Goal: Transaction & Acquisition: Purchase product/service

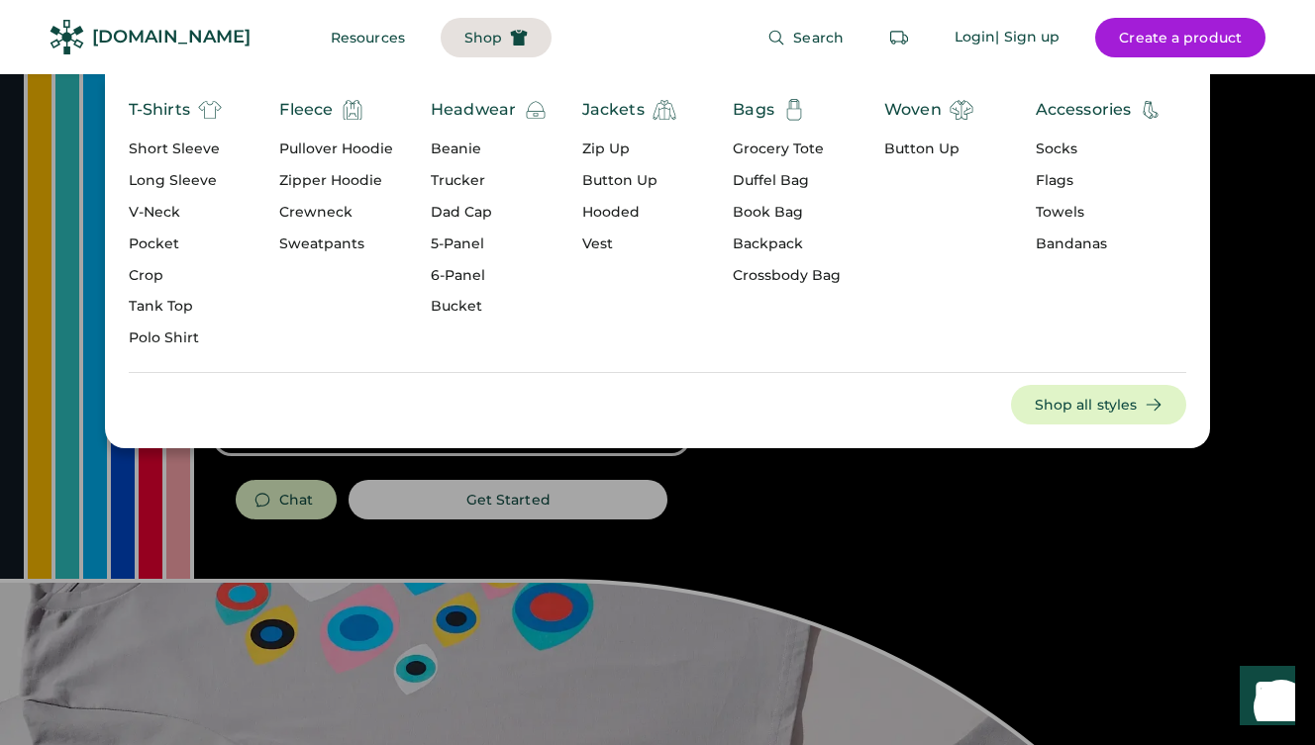
click at [464, 31] on span "Shop" at bounding box center [483, 38] width 38 height 14
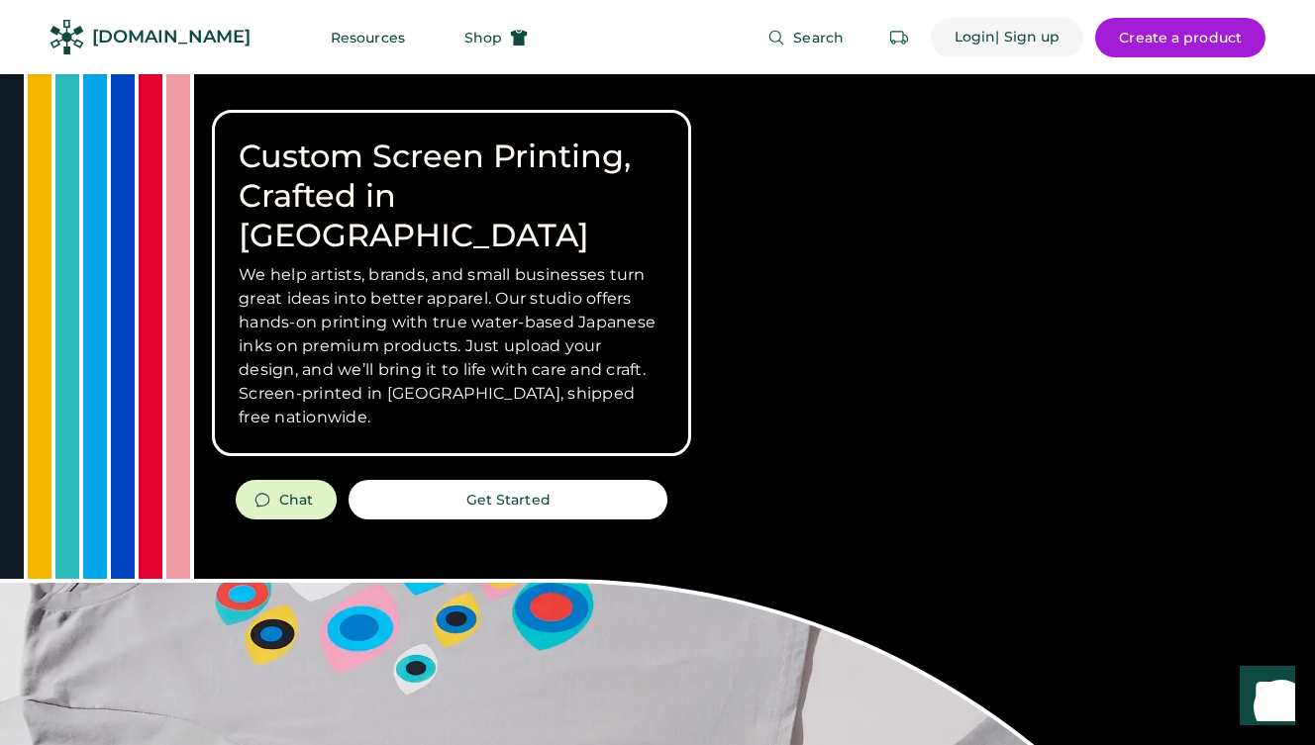
click at [972, 38] on div "Login" at bounding box center [975, 38] width 42 height 20
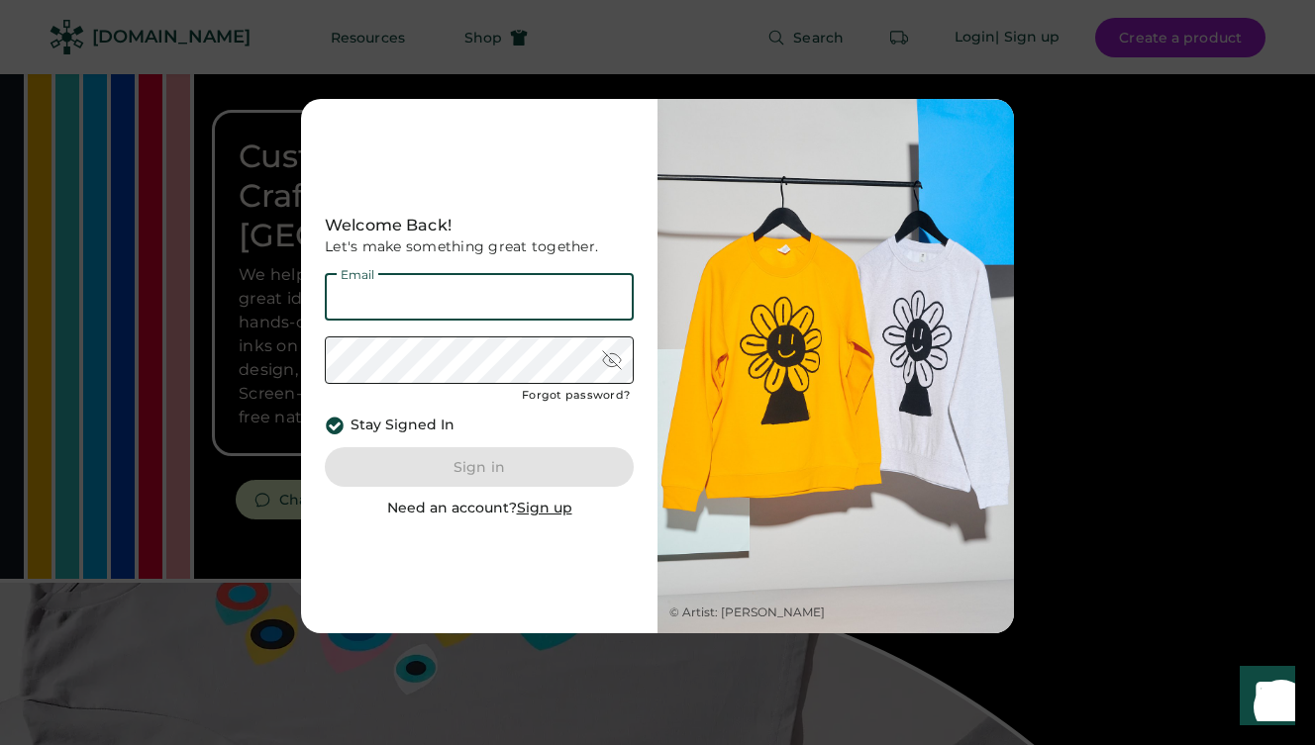
type input "**********"
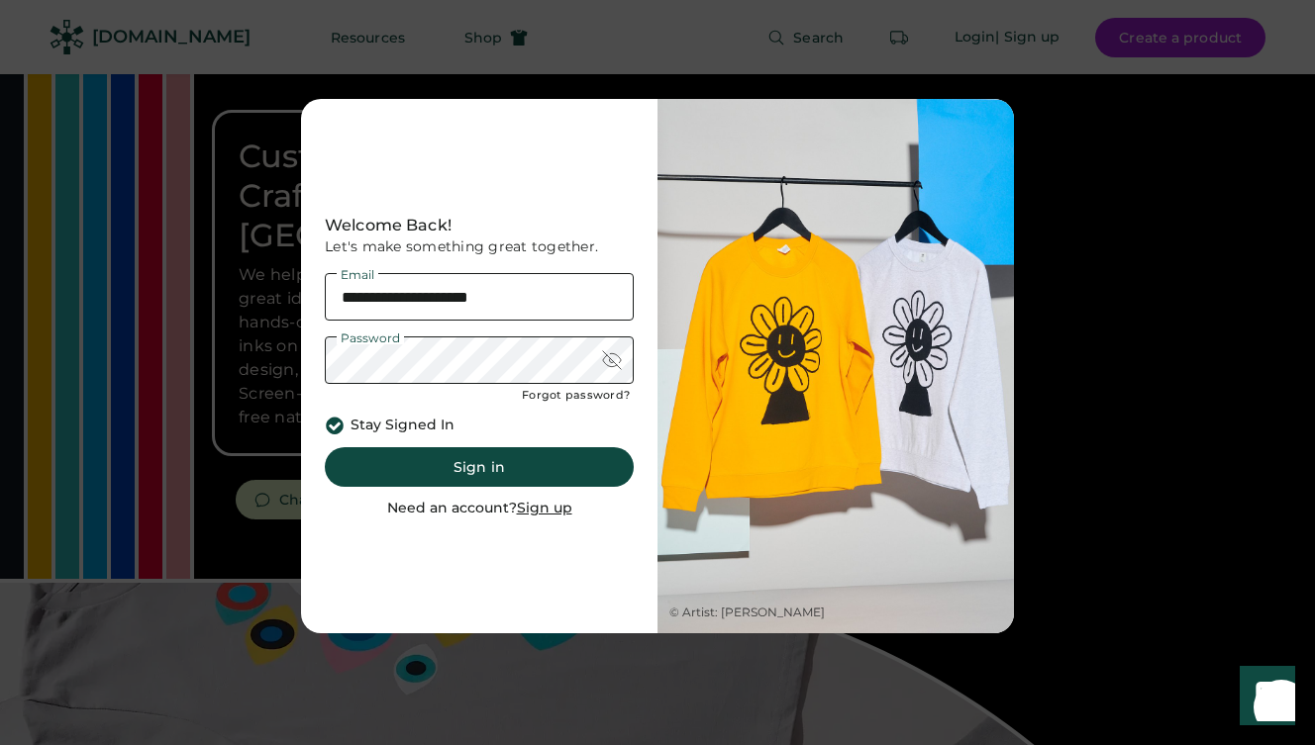
click at [374, 463] on button "Sign in" at bounding box center [479, 467] width 309 height 40
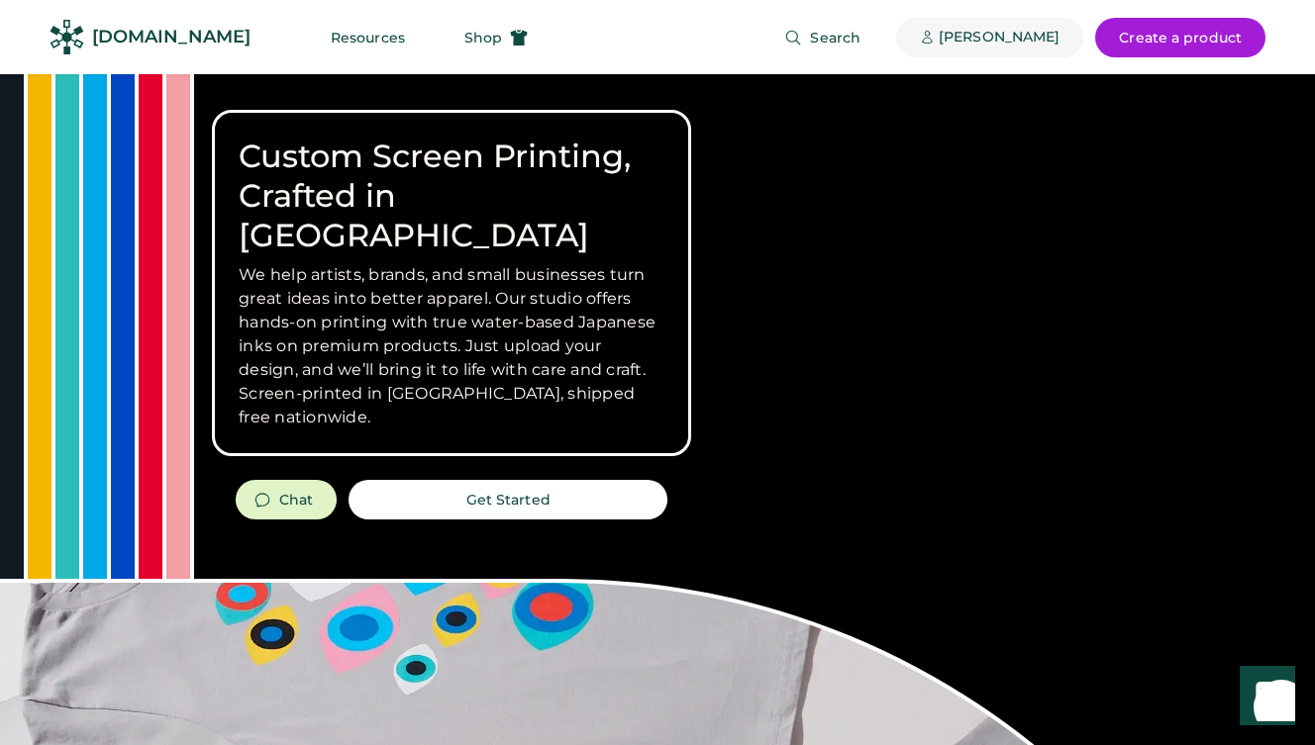
click at [990, 34] on div "[PERSON_NAME]" at bounding box center [998, 38] width 121 height 20
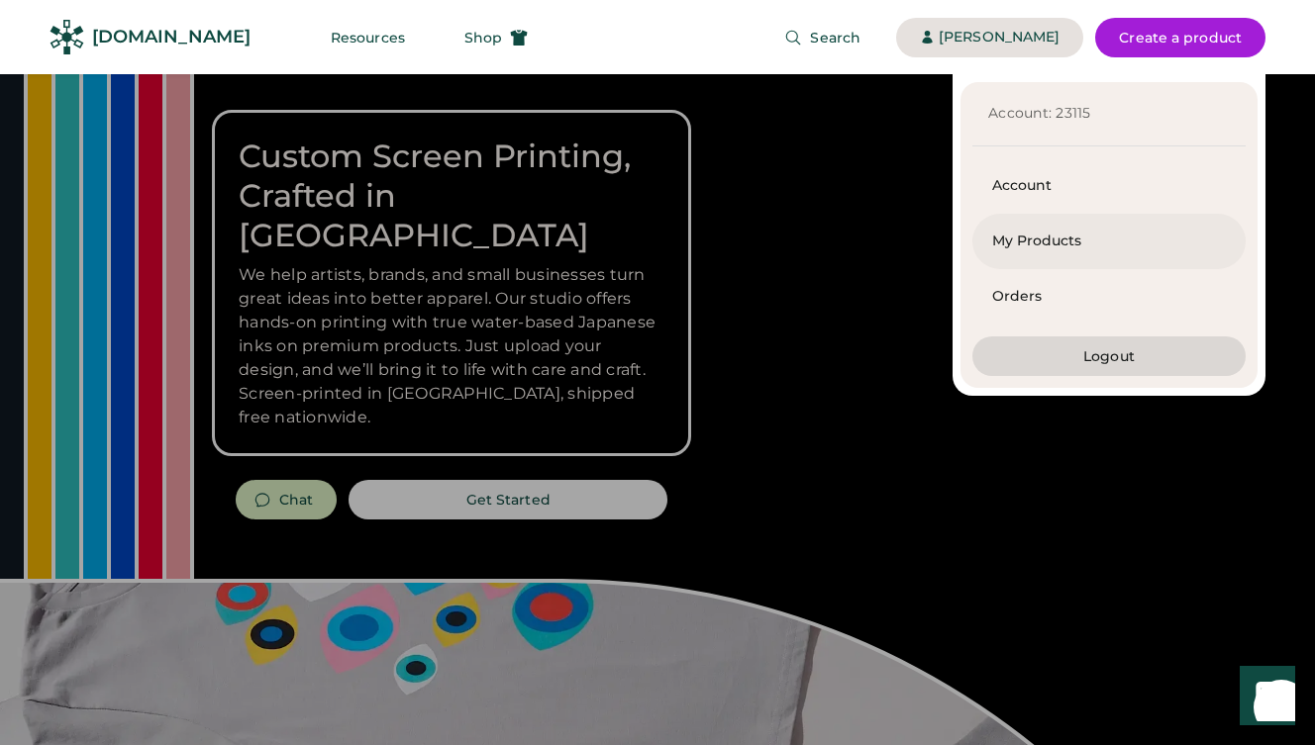
click at [999, 246] on div "My Products" at bounding box center [1109, 242] width 234 height 20
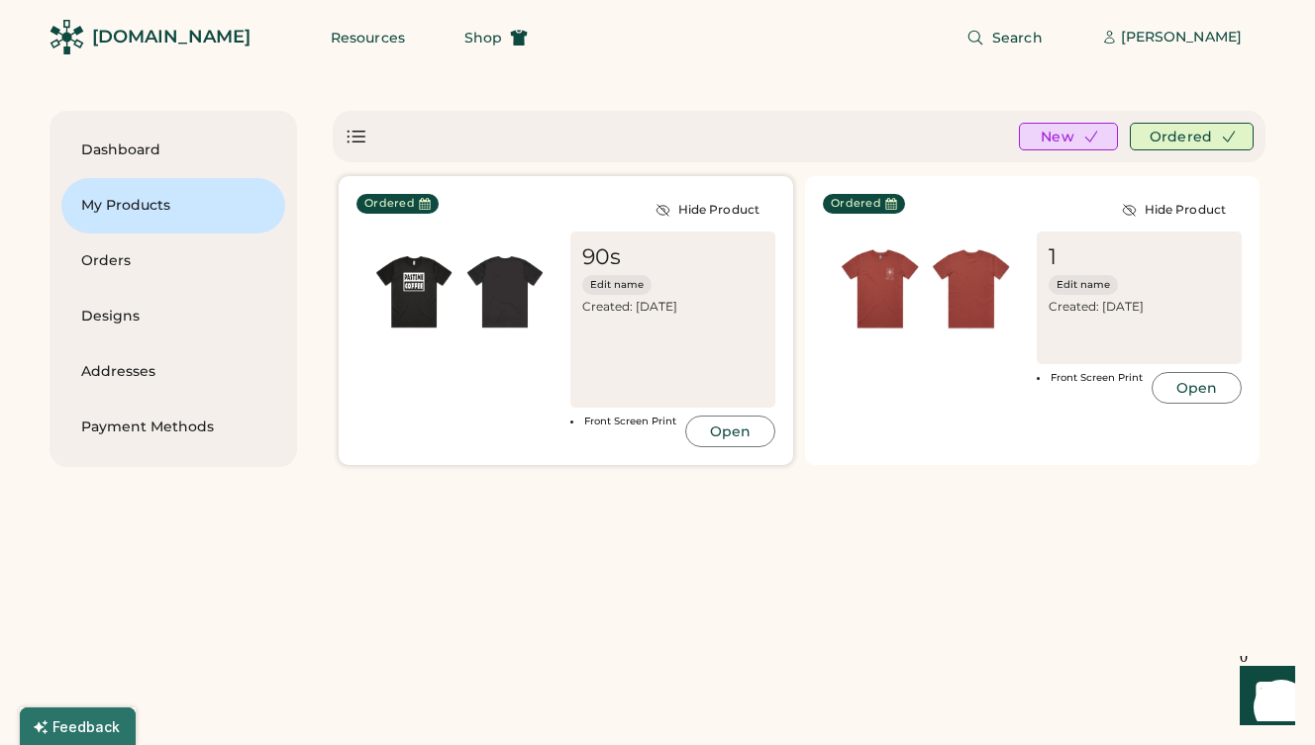
click at [447, 299] on img at bounding box center [413, 289] width 91 height 91
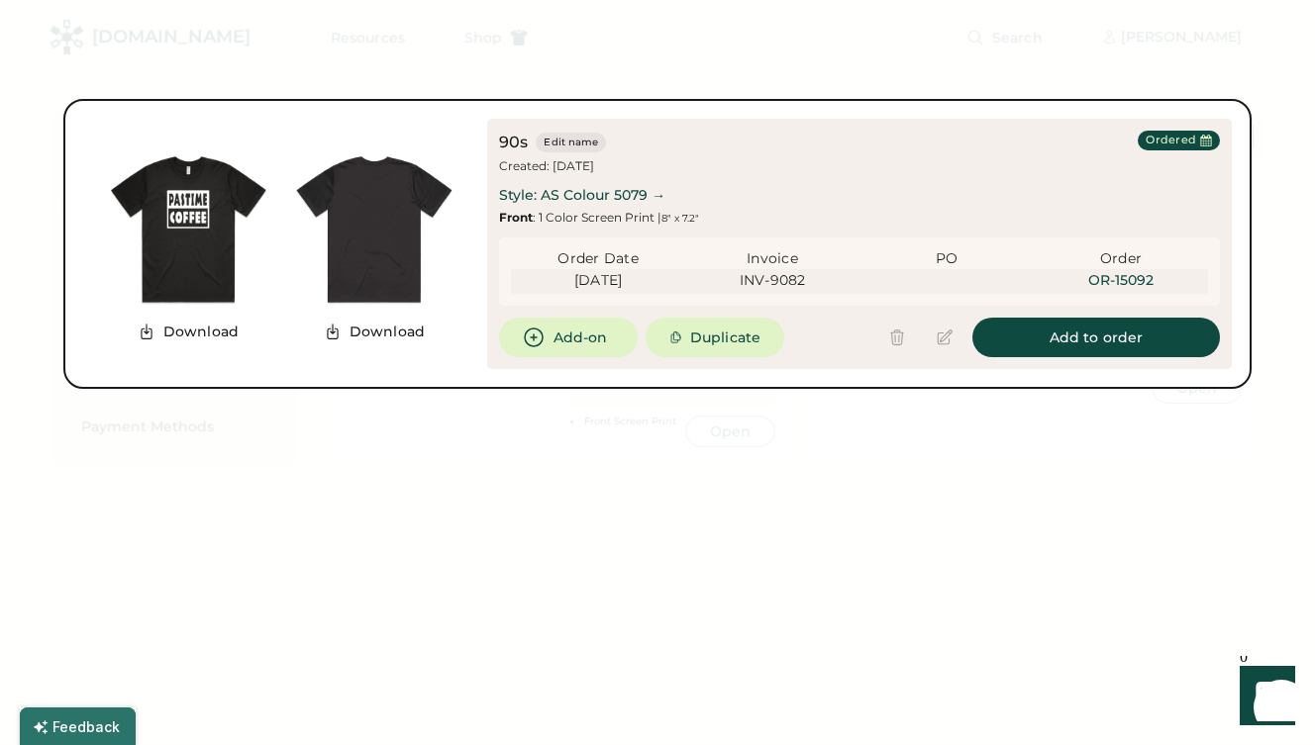
click at [642, 192] on div "Style: AS Colour 5079 →" at bounding box center [582, 196] width 166 height 20
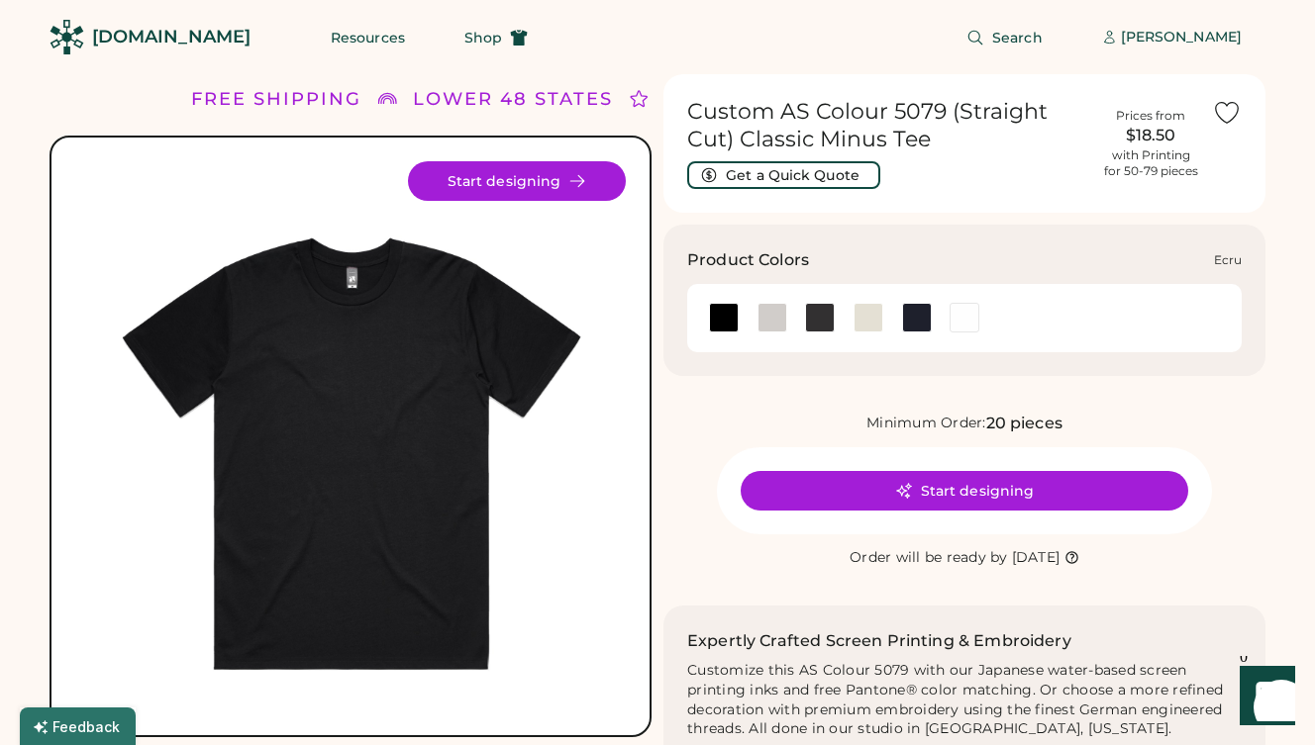
click at [870, 325] on div at bounding box center [868, 318] width 30 height 30
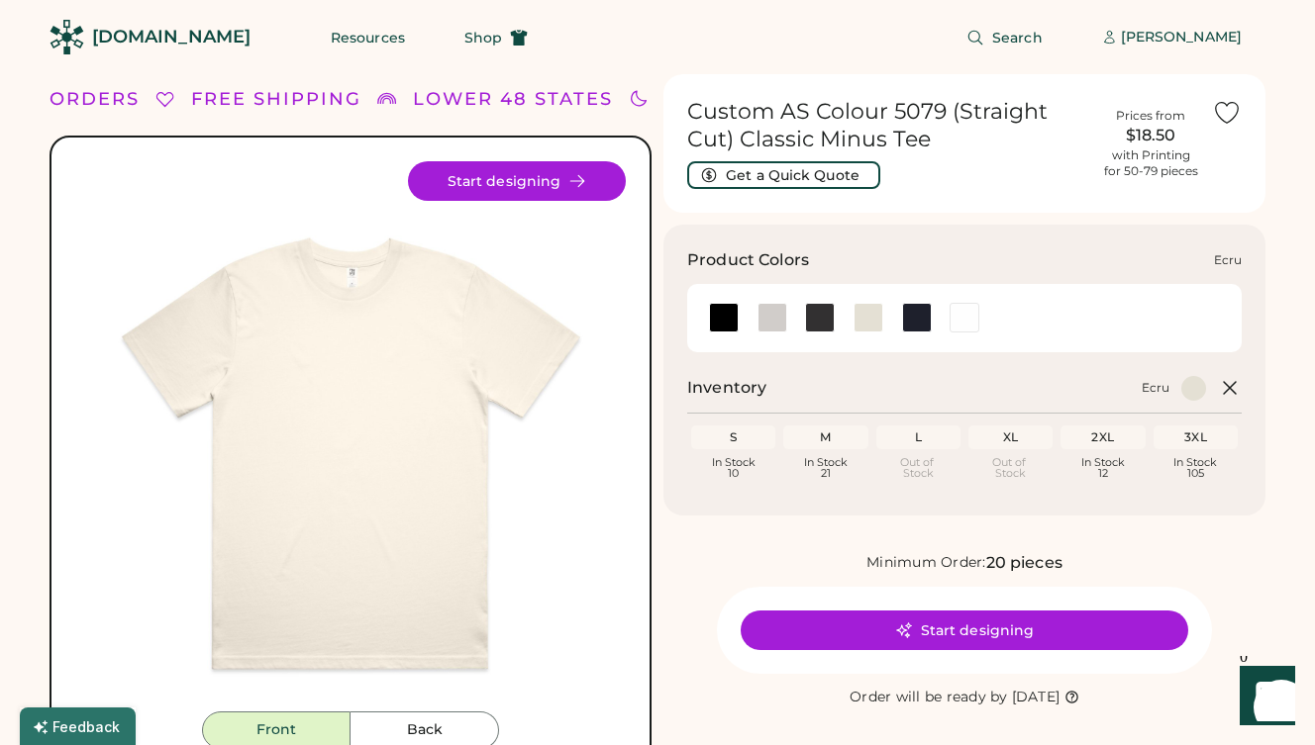
click at [861, 315] on div at bounding box center [868, 318] width 30 height 30
click at [761, 317] on div at bounding box center [772, 318] width 30 height 30
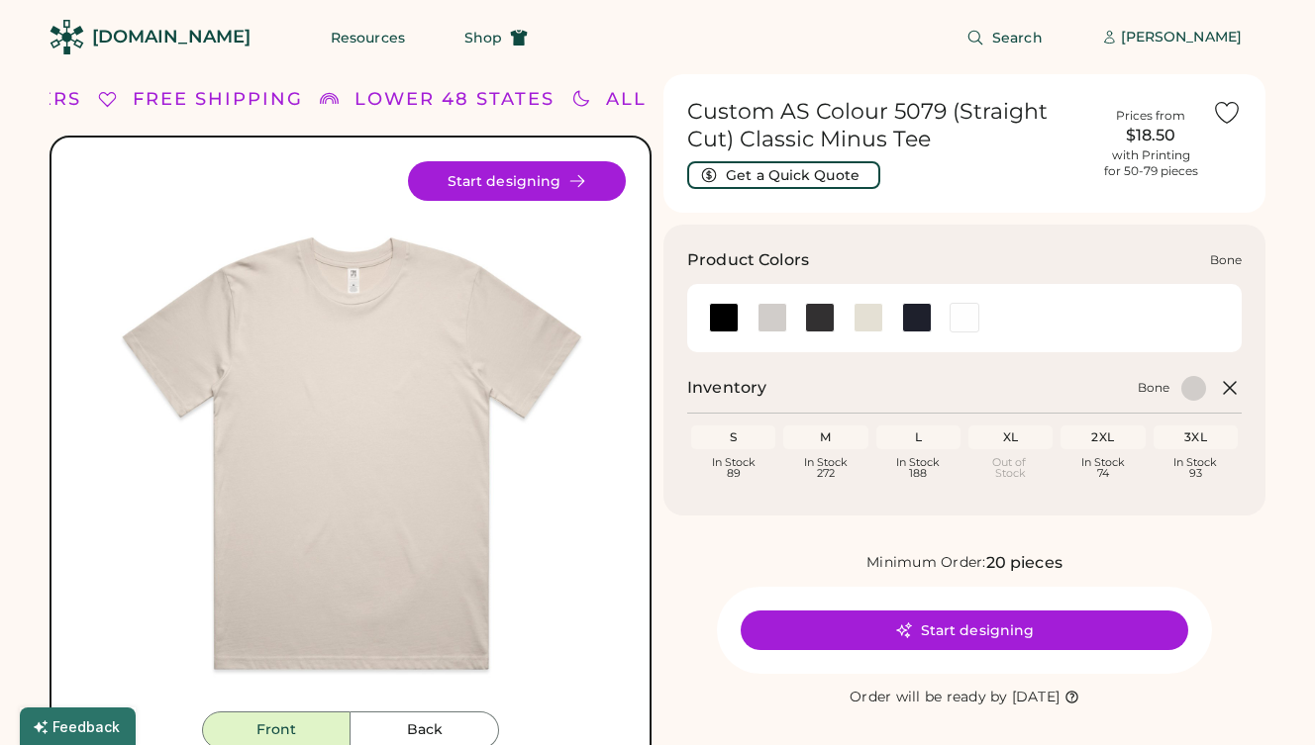
click at [771, 319] on div at bounding box center [772, 318] width 30 height 30
click at [867, 318] on div at bounding box center [868, 318] width 30 height 30
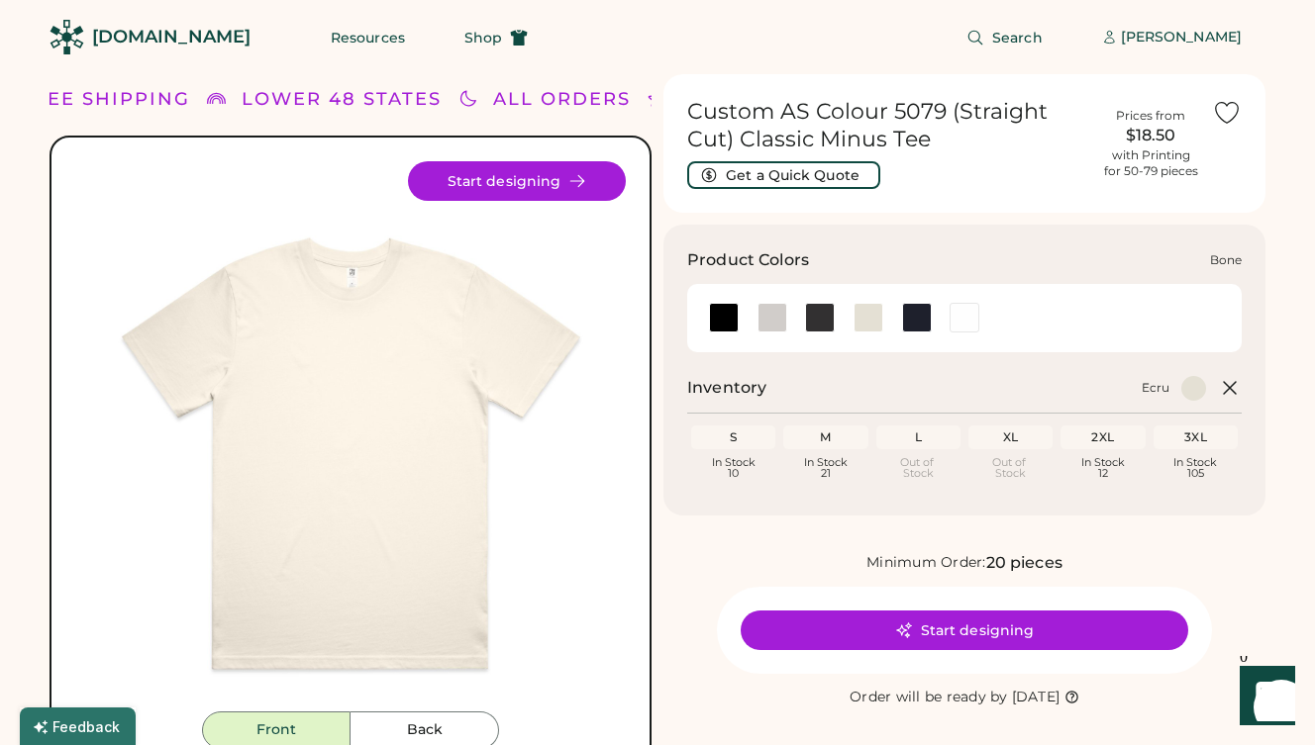
click at [782, 312] on div at bounding box center [772, 318] width 30 height 30
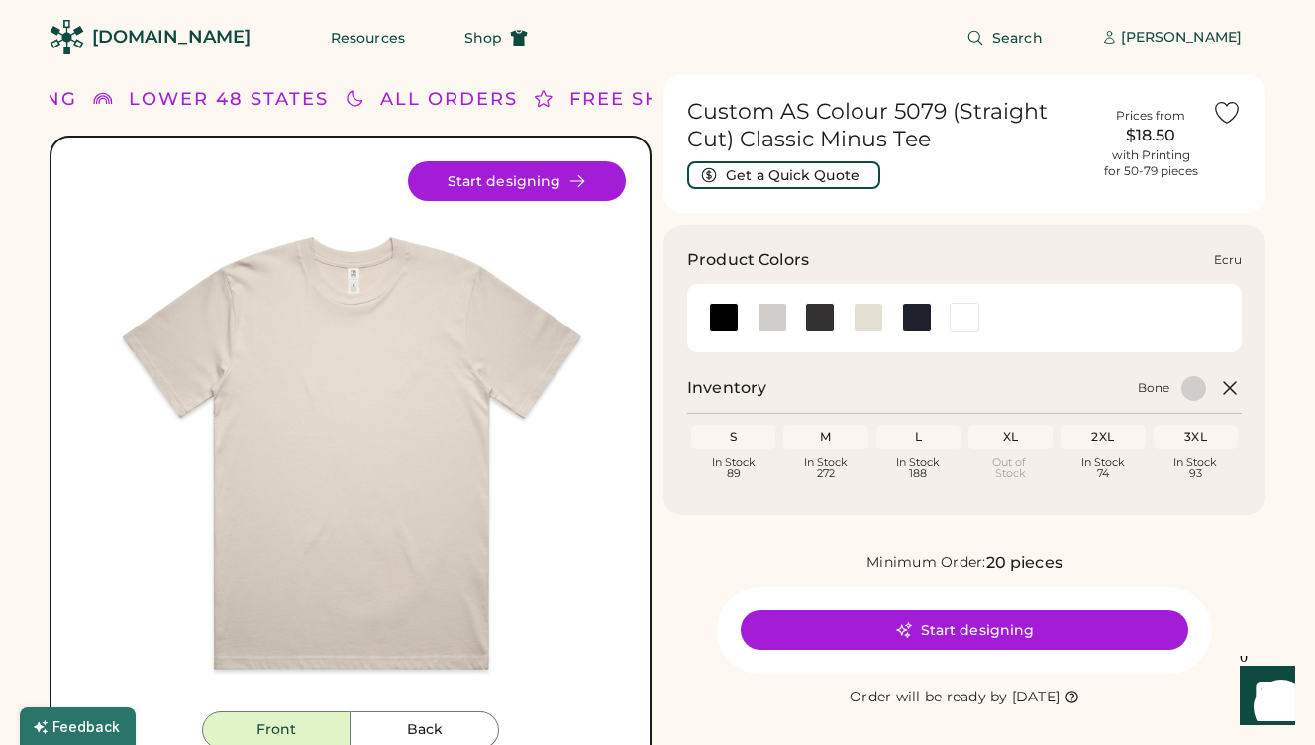
click at [866, 314] on div at bounding box center [868, 318] width 30 height 30
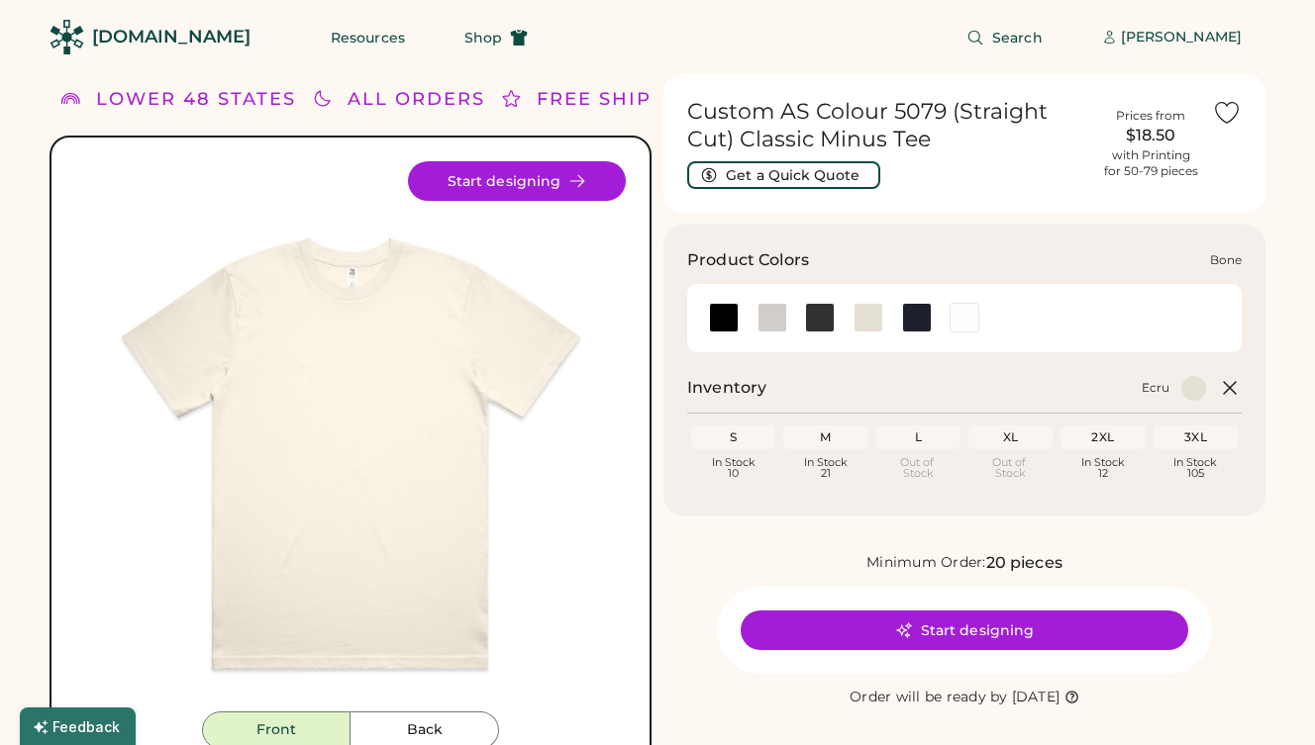
click at [780, 320] on div at bounding box center [772, 318] width 30 height 30
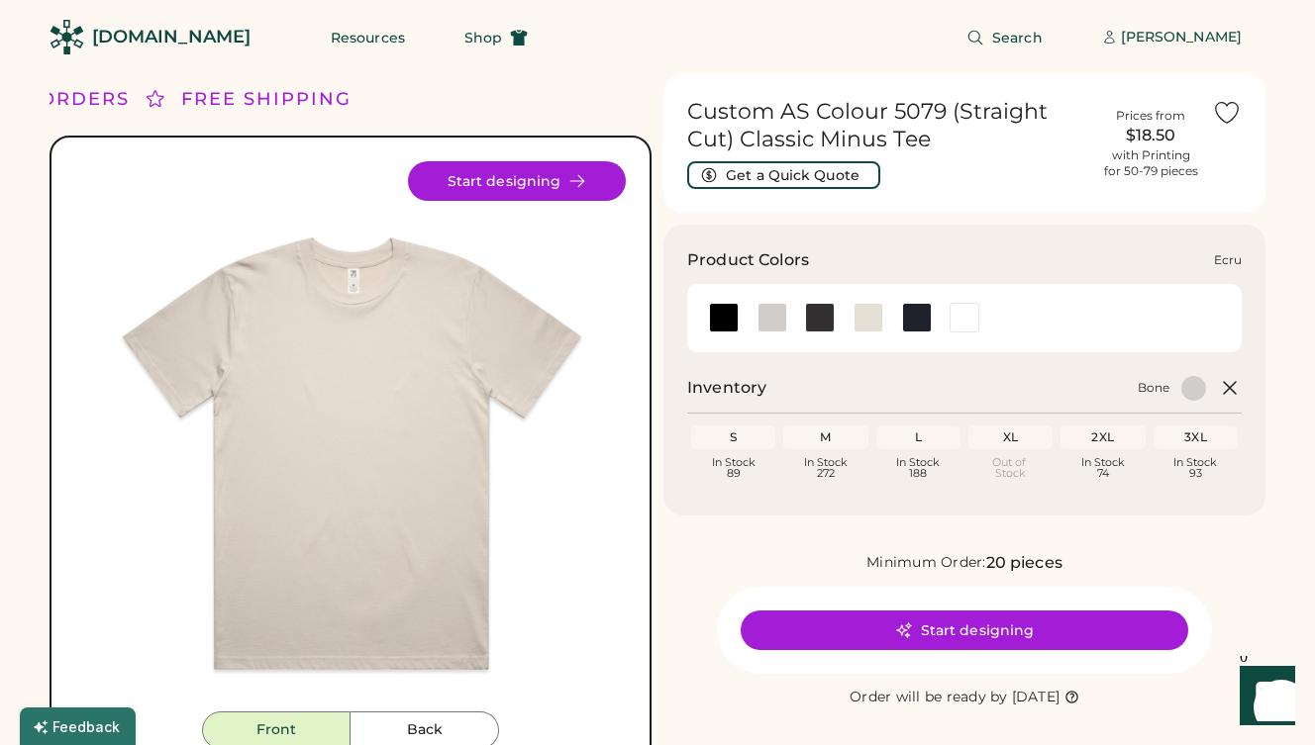
click at [867, 311] on div at bounding box center [868, 318] width 30 height 30
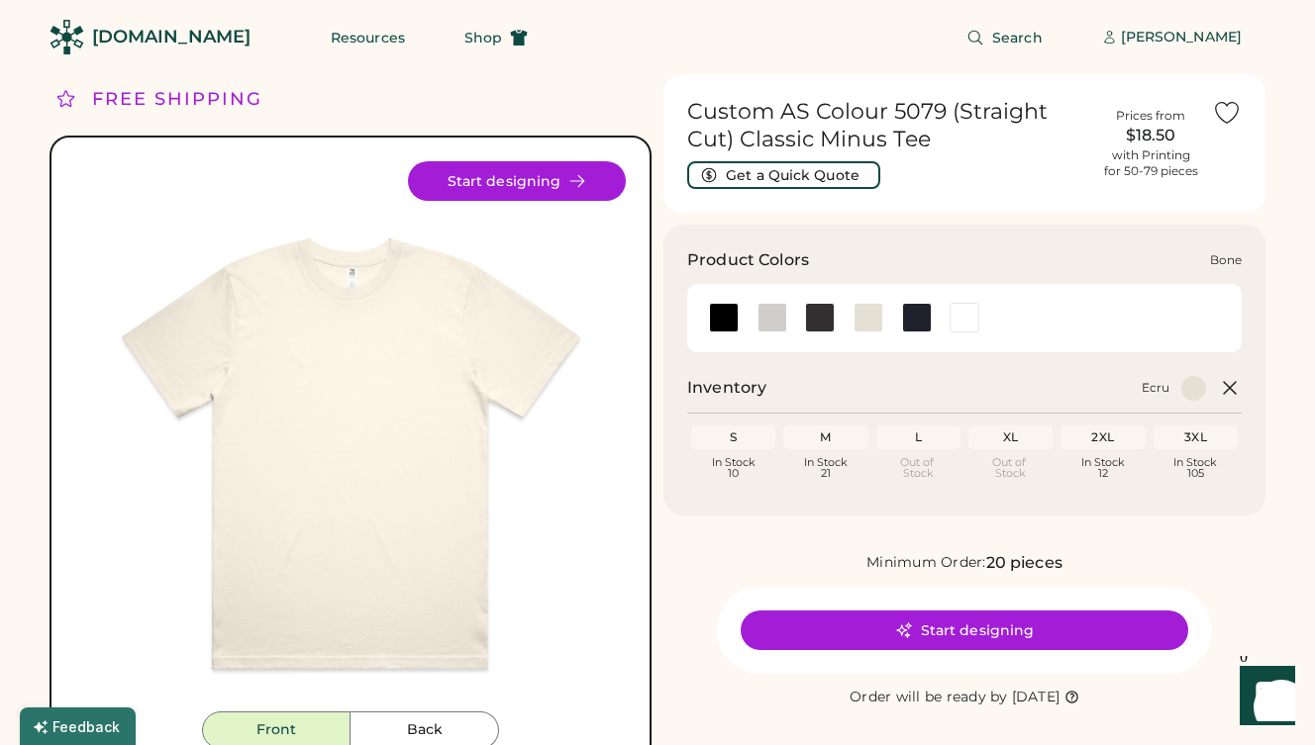
click at [774, 319] on div at bounding box center [772, 318] width 30 height 30
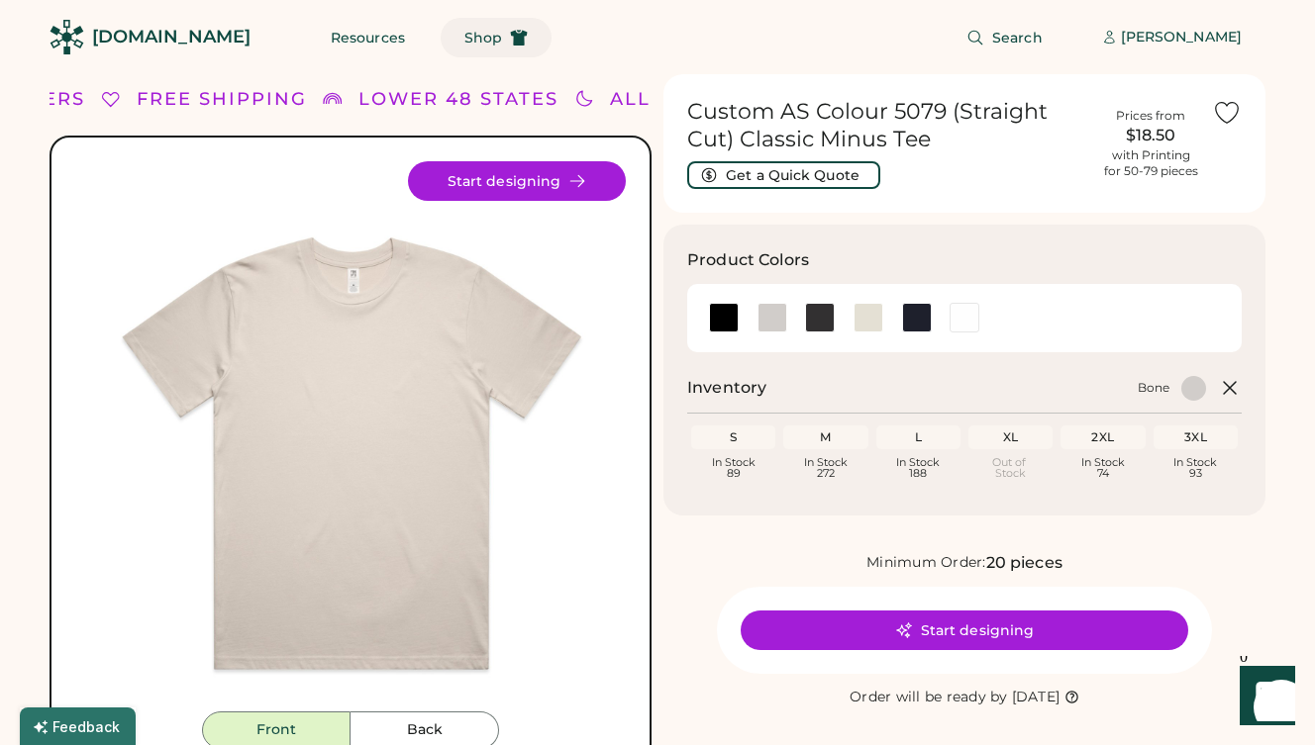
click at [464, 39] on span "Shop" at bounding box center [483, 38] width 38 height 14
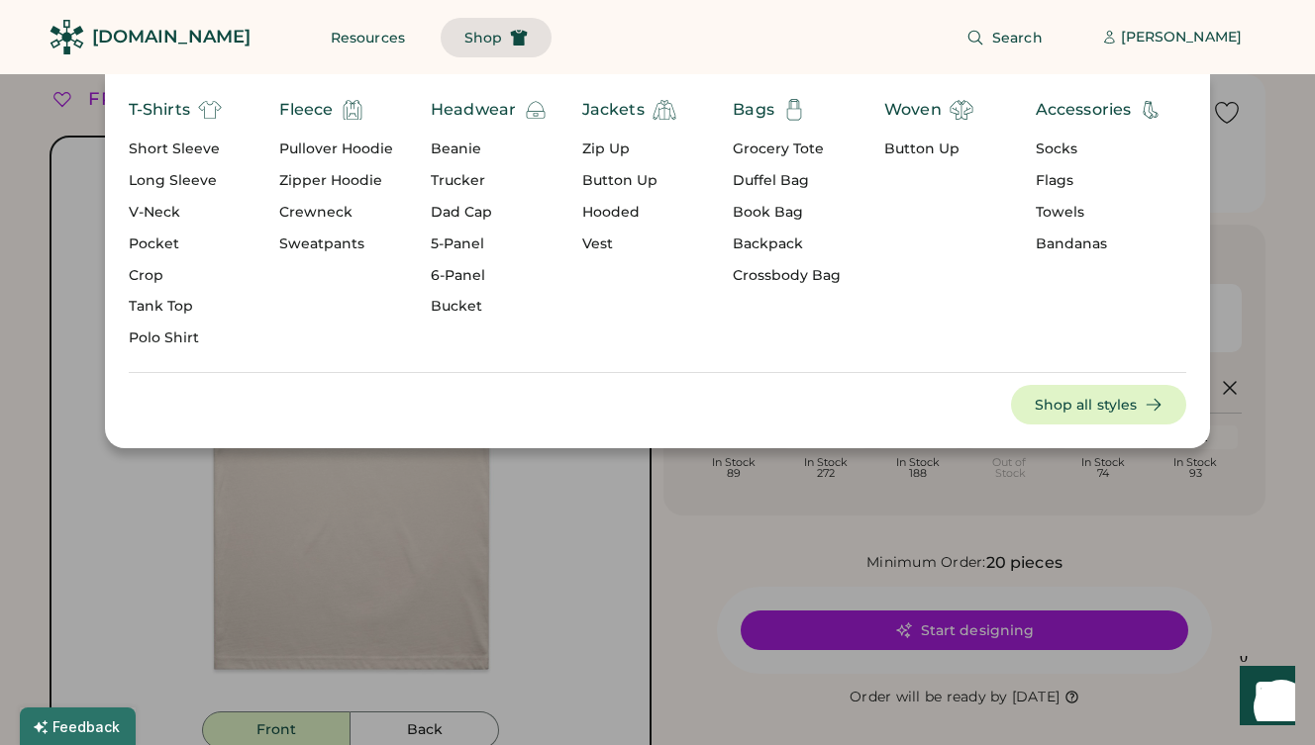
click at [150, 156] on div "Short Sleeve" at bounding box center [175, 150] width 93 height 20
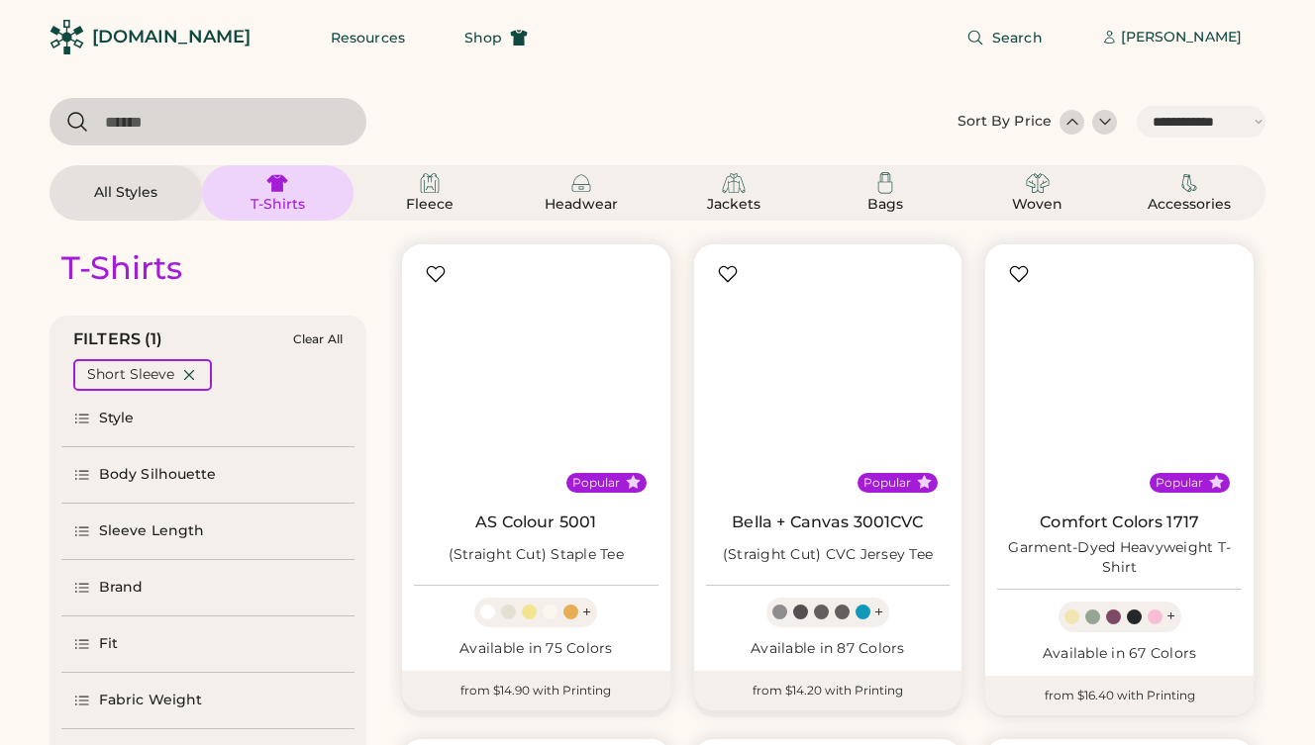
select select "*****"
select select "*"
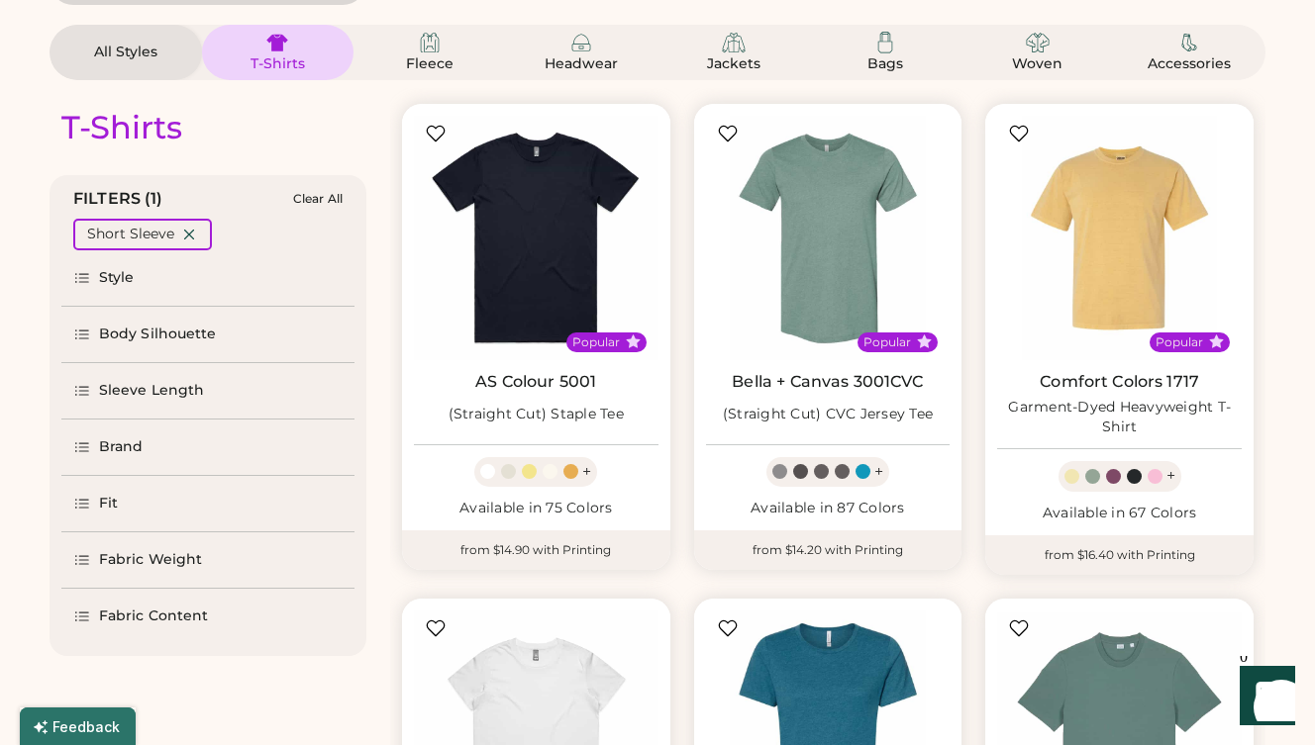
scroll to position [142, 0]
click at [1074, 380] on link "Comfort Colors 1717" at bounding box center [1118, 381] width 159 height 20
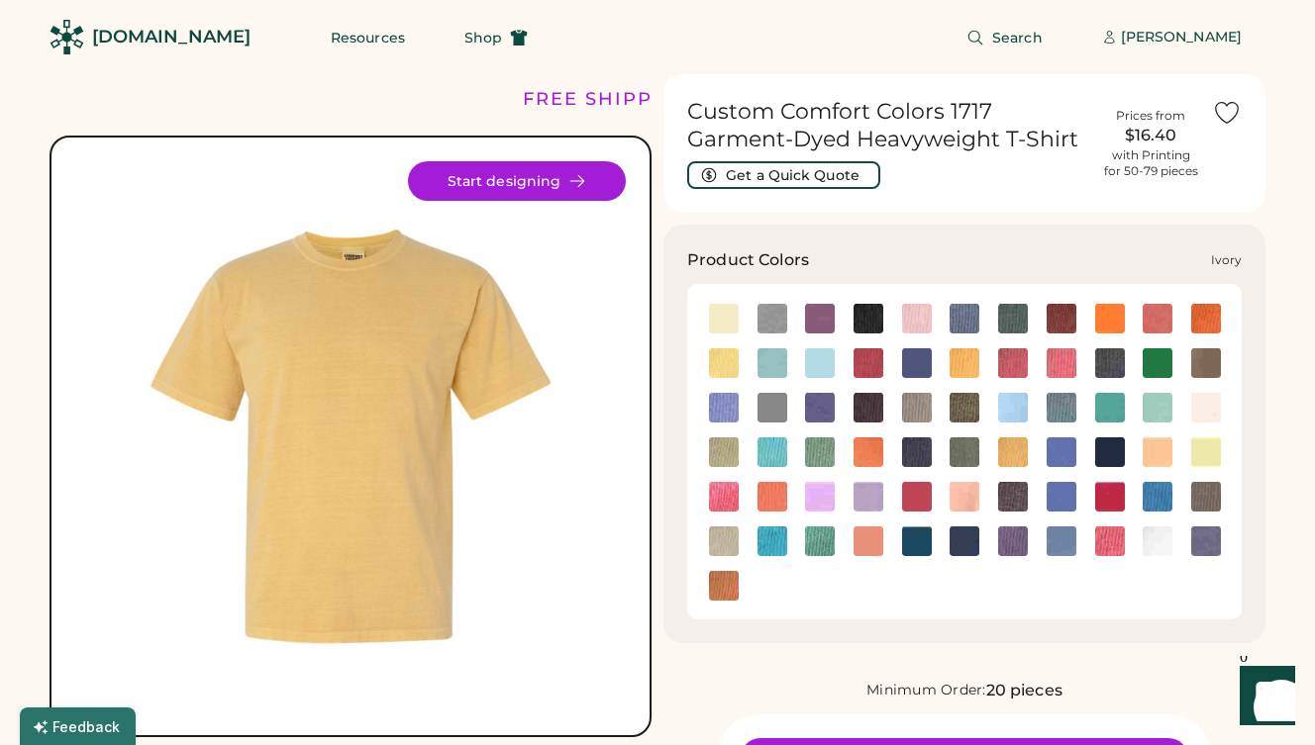
click at [1212, 402] on img at bounding box center [1206, 408] width 30 height 30
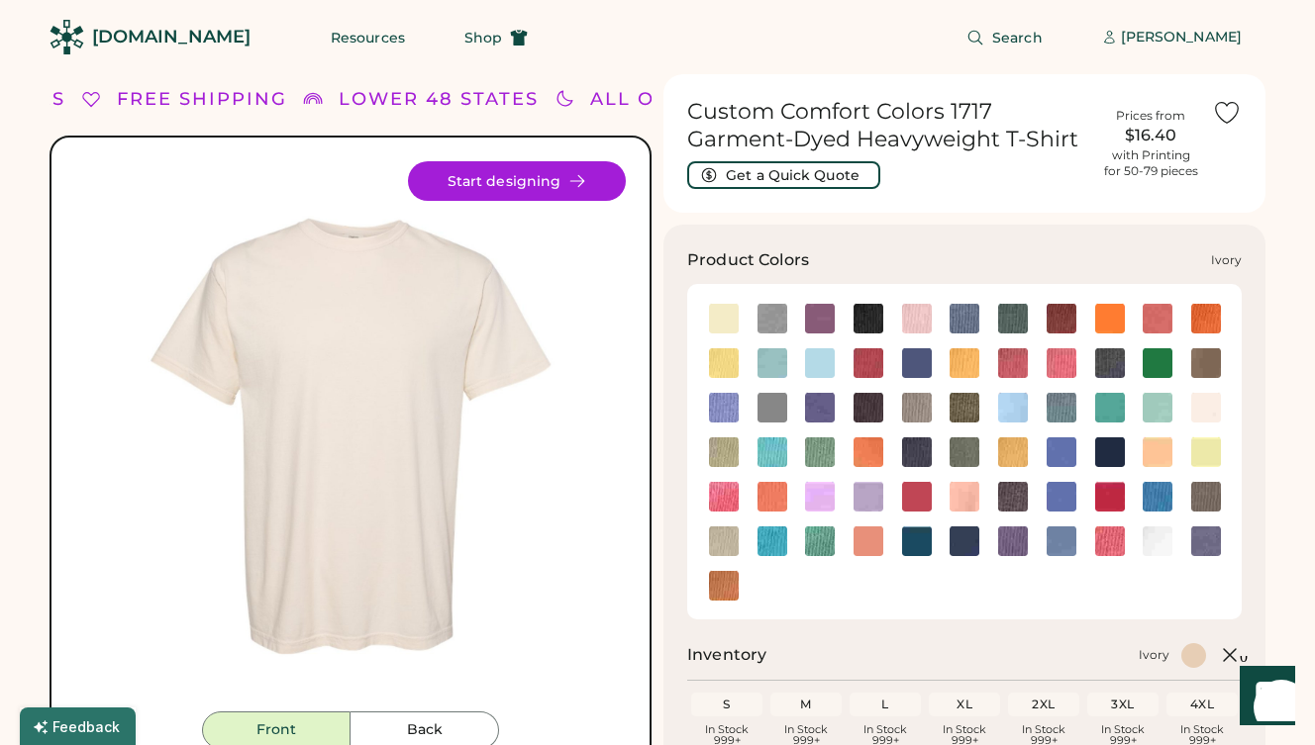
click at [1205, 406] on img at bounding box center [1206, 408] width 30 height 30
